Goal: Transaction & Acquisition: Purchase product/service

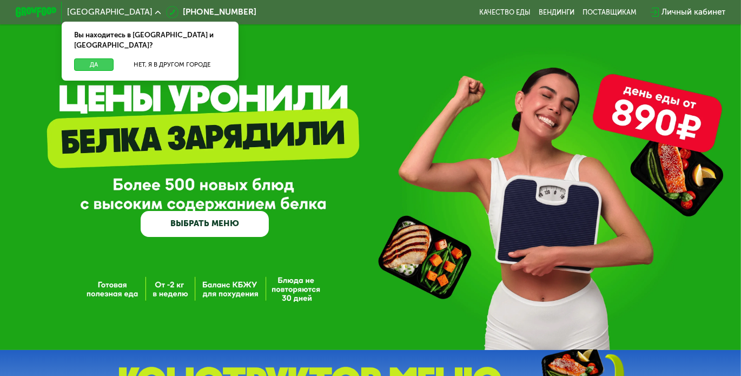
click at [89, 58] on button "Да" at bounding box center [93, 64] width 39 height 12
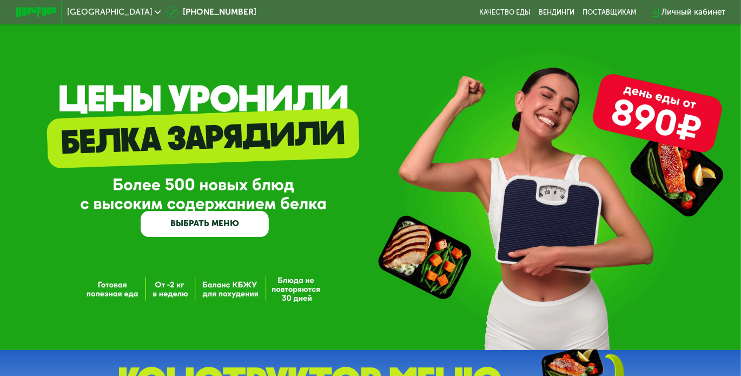
click at [708, 12] on div "Личный кабинет" at bounding box center [694, 12] width 64 height 12
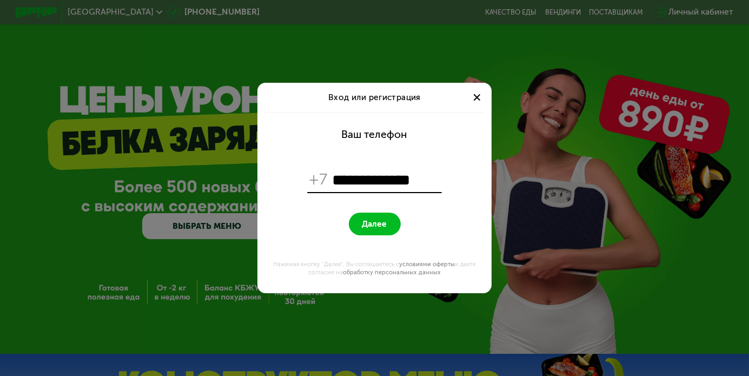
type input "**********"
click at [371, 222] on span "Далее" at bounding box center [374, 224] width 25 height 10
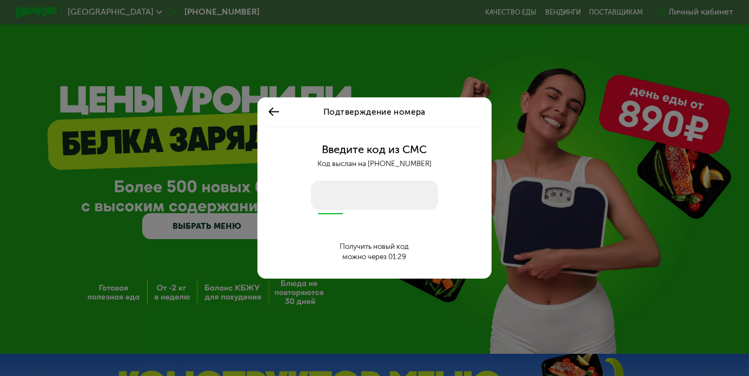
click at [360, 200] on input "number" at bounding box center [374, 195] width 127 height 29
type input "****"
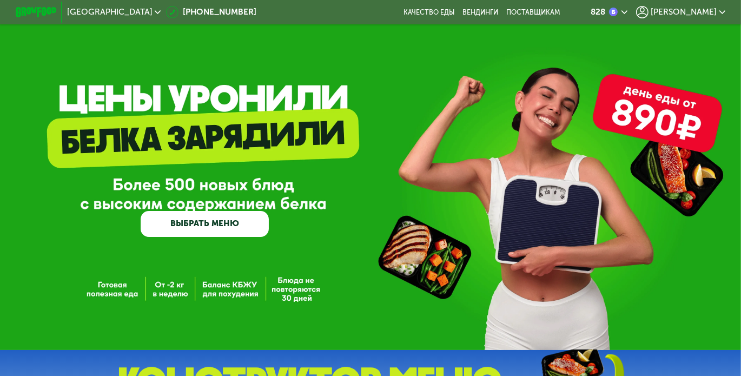
click at [235, 230] on link "ВЫБРАТЬ МЕНЮ" at bounding box center [205, 224] width 128 height 26
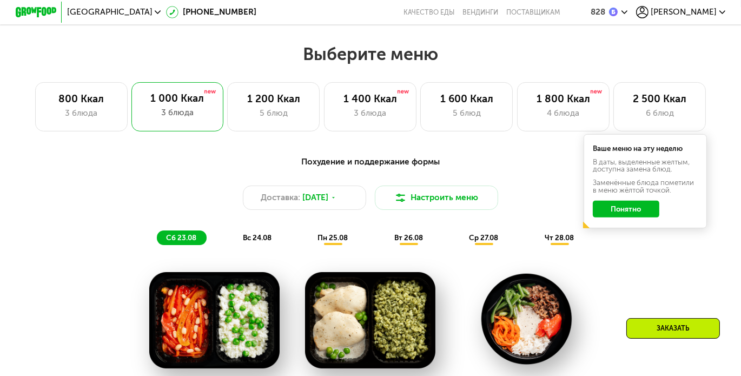
scroll to position [447, 0]
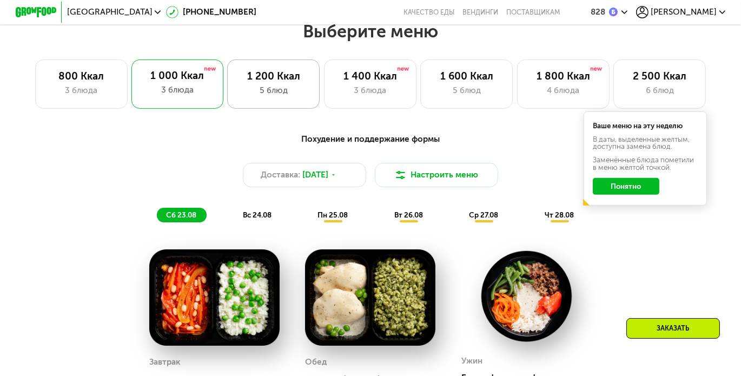
click at [278, 81] on div "1 200 Ккал" at bounding box center [273, 76] width 71 height 12
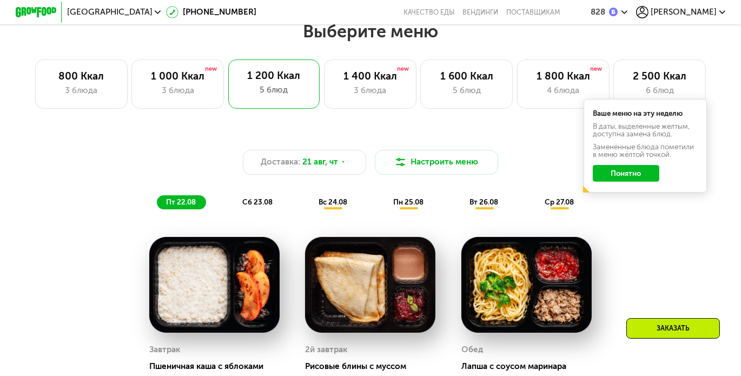
click at [627, 181] on button "Понятно" at bounding box center [626, 173] width 67 height 16
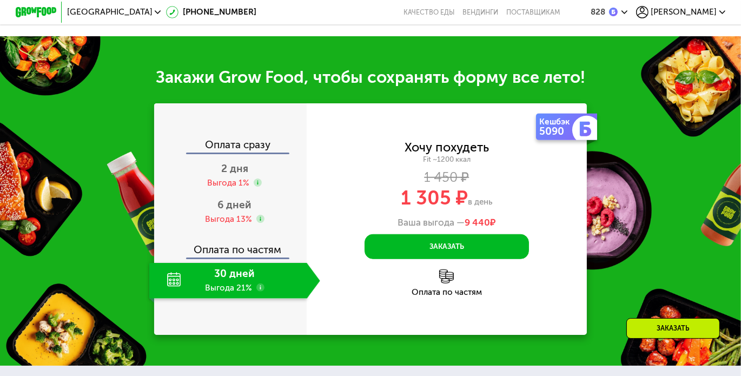
scroll to position [1150, 0]
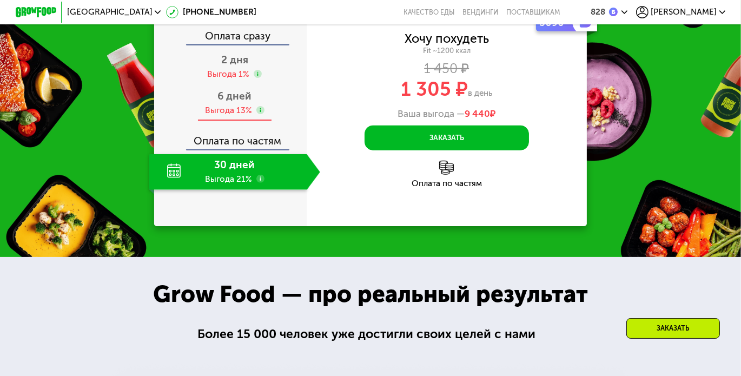
click at [278, 105] on div "6 дней Выгода 13%" at bounding box center [234, 103] width 171 height 36
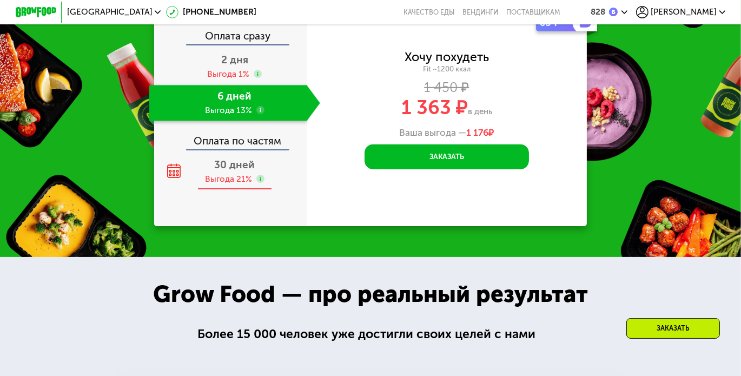
click at [271, 186] on div "30 дней Выгода 21%" at bounding box center [234, 172] width 171 height 36
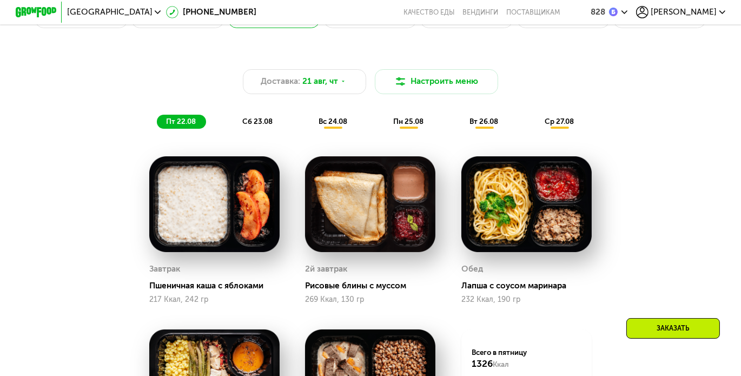
scroll to position [609, 0]
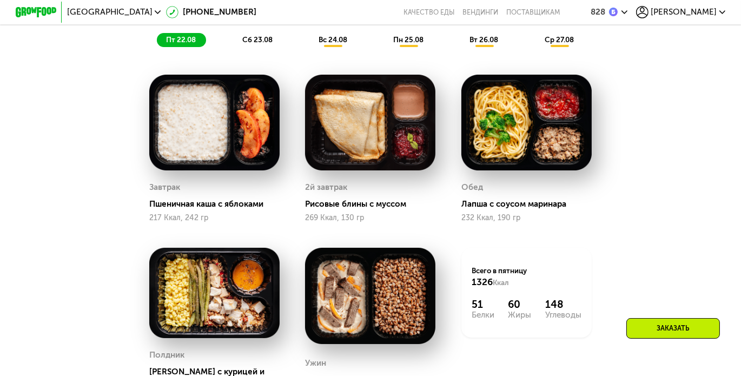
click at [266, 44] on span "сб 23.08" at bounding box center [257, 39] width 30 height 9
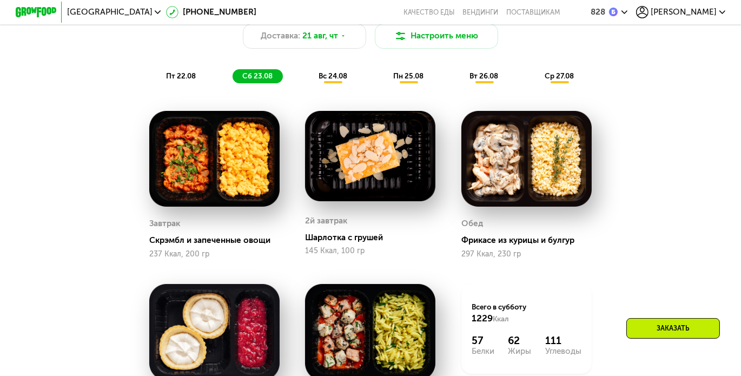
scroll to position [555, 0]
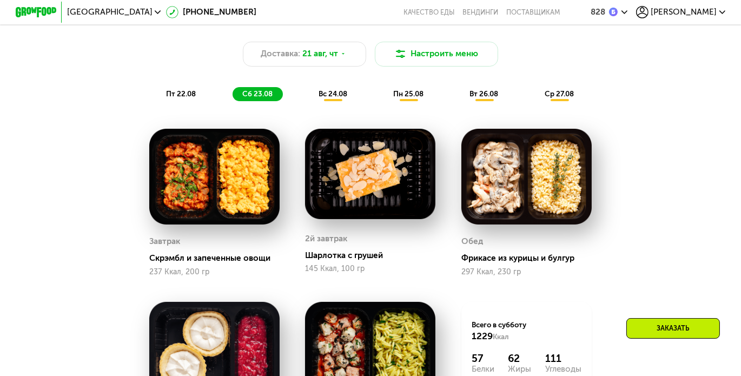
click at [339, 98] on span "вс 24.08" at bounding box center [333, 93] width 29 height 9
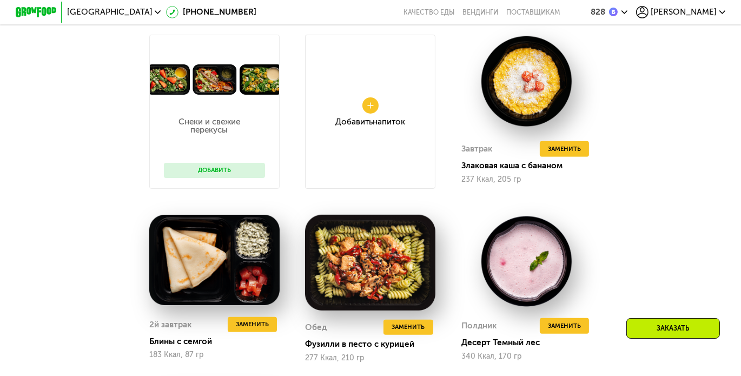
scroll to position [609, 0]
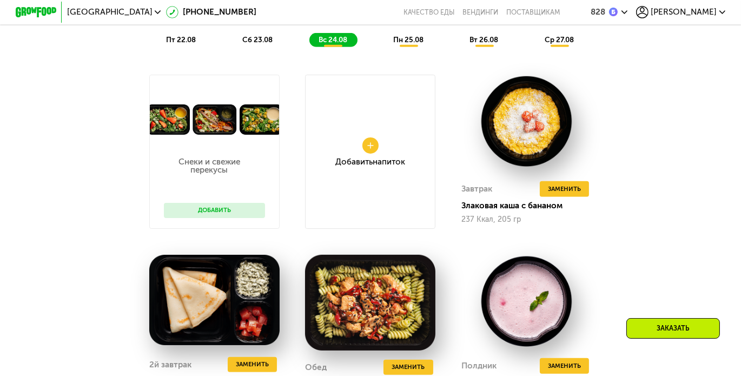
click at [402, 37] on div "Доставка: [DATE] Настроить меню пт 22.08 сб 23.08 вс 24.08 пн 25.08 вт 26.08 ср…" at bounding box center [370, 18] width 609 height 60
click at [405, 44] on span "пн 25.08" at bounding box center [408, 39] width 30 height 9
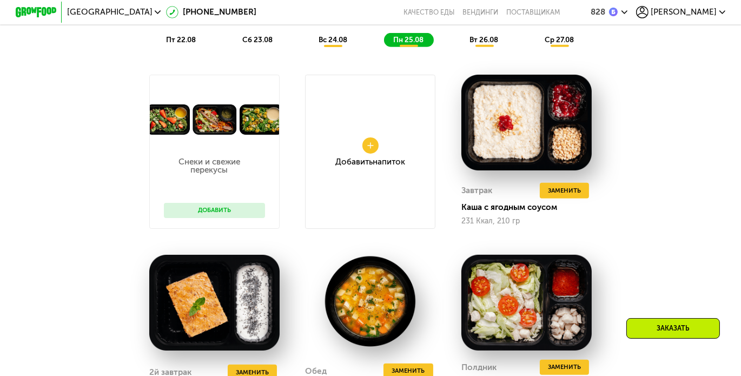
click at [492, 44] on span "вт 26.08" at bounding box center [484, 39] width 29 height 9
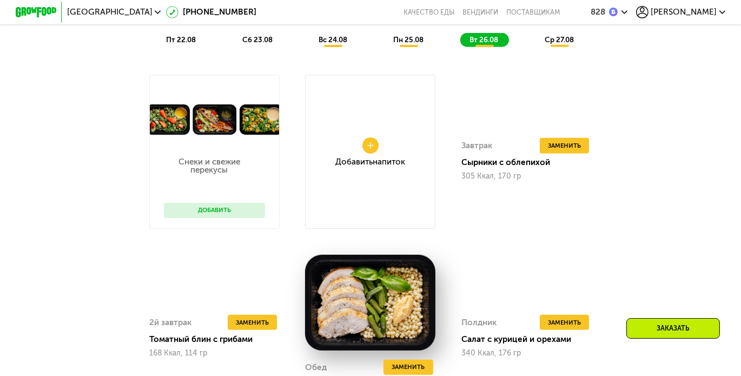
scroll to position [555, 0]
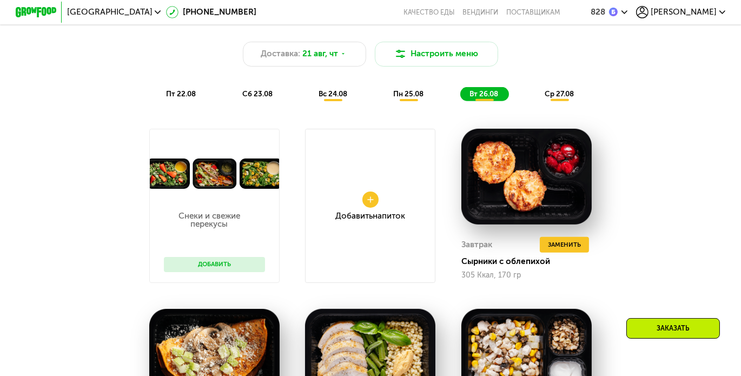
click at [567, 98] on span "ср 27.08" at bounding box center [559, 93] width 29 height 9
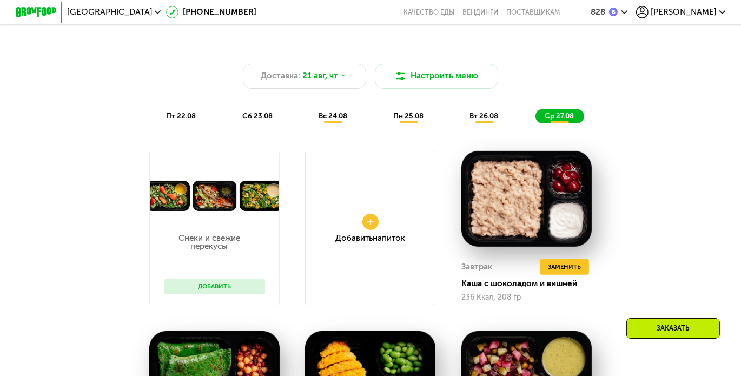
scroll to position [501, 0]
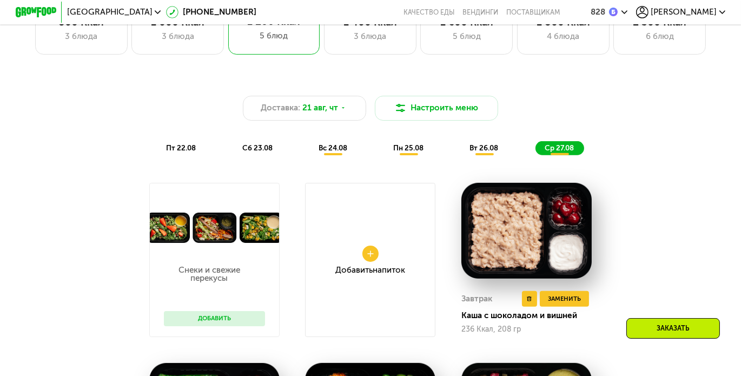
click at [502, 228] on img at bounding box center [526, 231] width 130 height 96
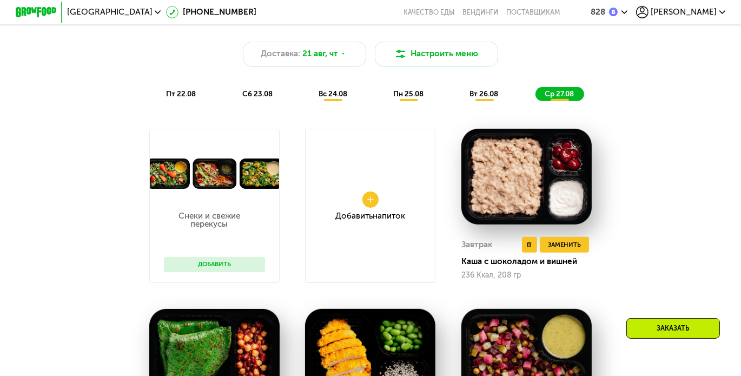
click at [492, 267] on div "Каша с шоколадом и вишней" at bounding box center [530, 261] width 138 height 10
click at [539, 176] on img at bounding box center [526, 177] width 130 height 96
click at [582, 204] on img at bounding box center [526, 177] width 130 height 96
click at [567, 250] on span "Заменить" at bounding box center [564, 245] width 33 height 10
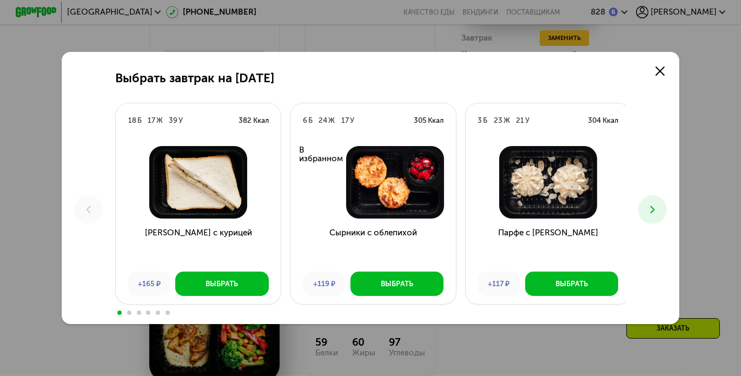
scroll to position [825, 0]
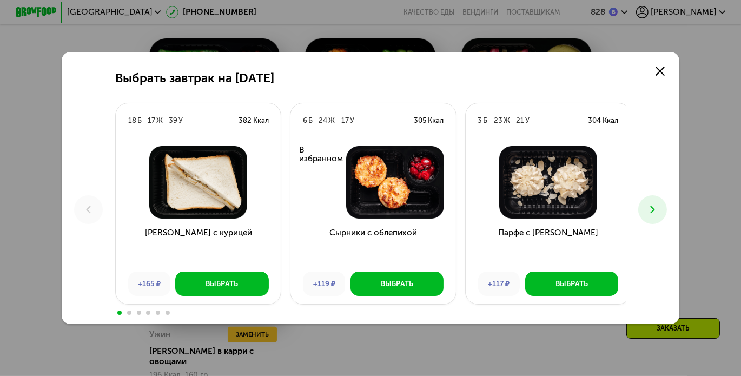
click at [659, 208] on icon at bounding box center [652, 209] width 12 height 12
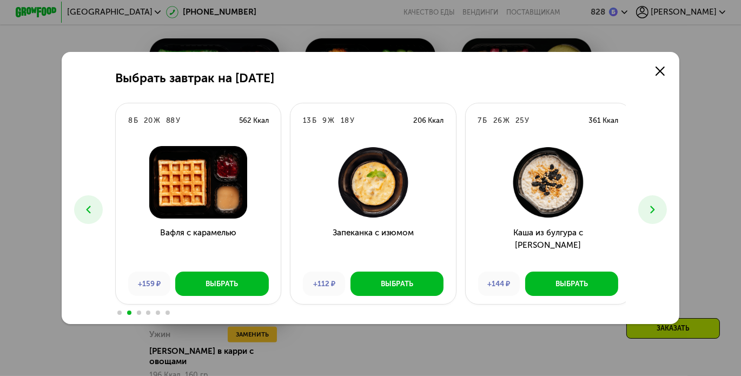
click at [659, 208] on icon at bounding box center [652, 209] width 12 height 12
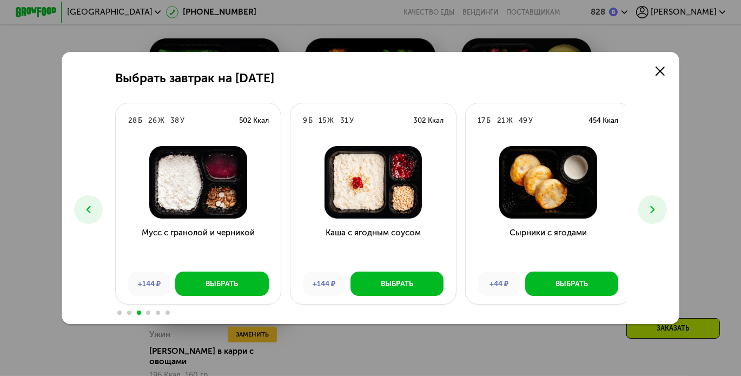
click at [659, 208] on icon at bounding box center [652, 209] width 12 height 12
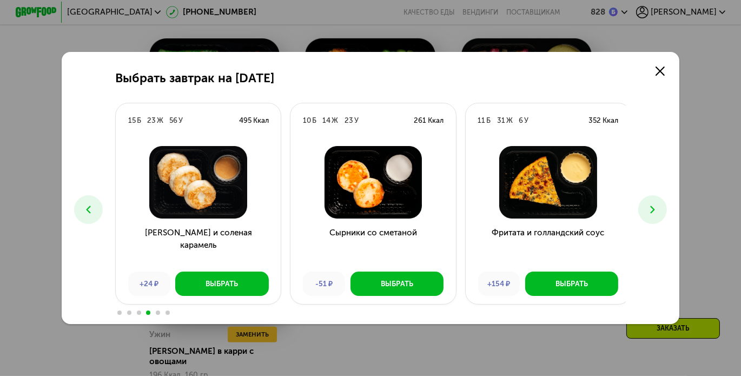
click at [659, 208] on icon at bounding box center [652, 209] width 12 height 12
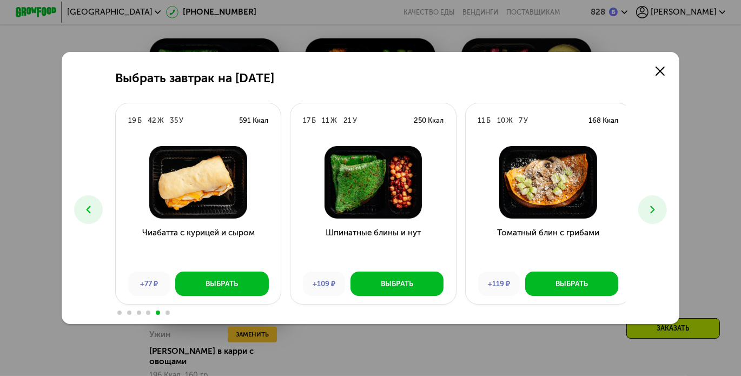
click at [659, 209] on icon at bounding box center [652, 209] width 12 height 12
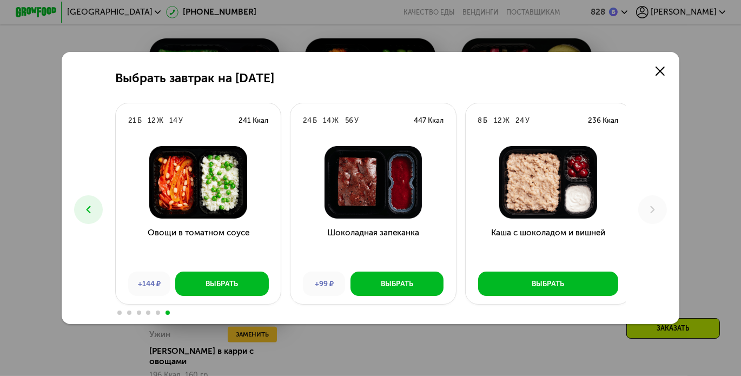
click at [539, 233] on h3 "Каша с шоколадом и вишней" at bounding box center [548, 245] width 165 height 37
click at [539, 237] on h3 "Каша с шоколадом и вишней" at bounding box center [548, 245] width 165 height 37
click at [562, 181] on img at bounding box center [548, 182] width 149 height 72
click at [554, 153] on img at bounding box center [548, 182] width 149 height 72
click at [503, 121] on div "Ж" at bounding box center [506, 120] width 6 height 10
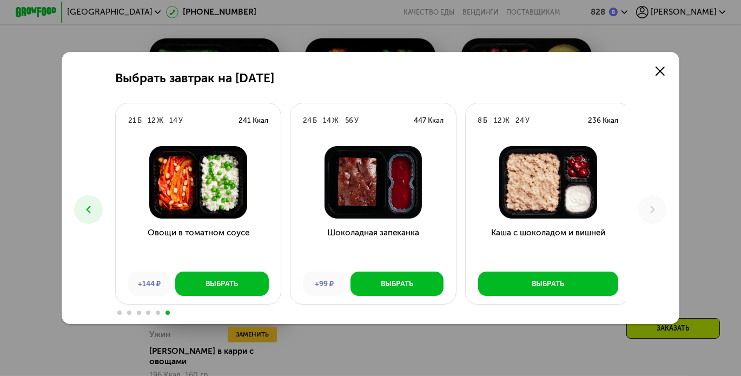
click at [612, 117] on div "236 Ккал" at bounding box center [603, 120] width 30 height 10
click at [664, 69] on use at bounding box center [660, 71] width 9 height 9
